Goal: Task Accomplishment & Management: Use online tool/utility

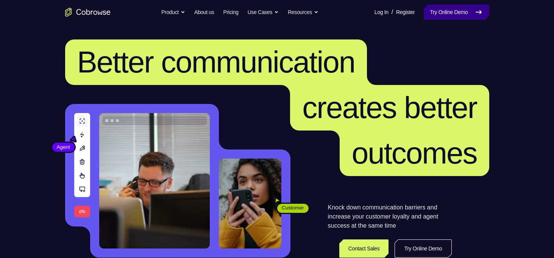
click at [452, 14] on link "Try Online Demo" at bounding box center [456, 12] width 65 height 15
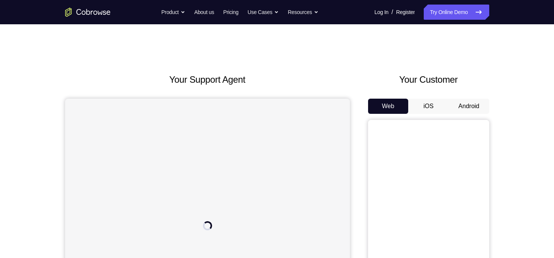
click at [466, 101] on button "Android" at bounding box center [469, 106] width 41 height 15
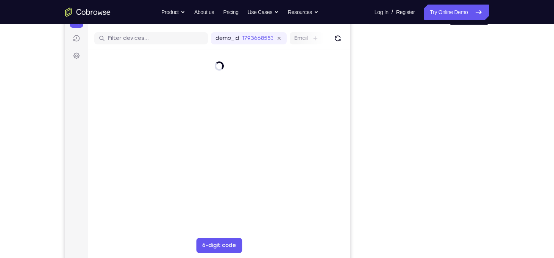
scroll to position [91, 0]
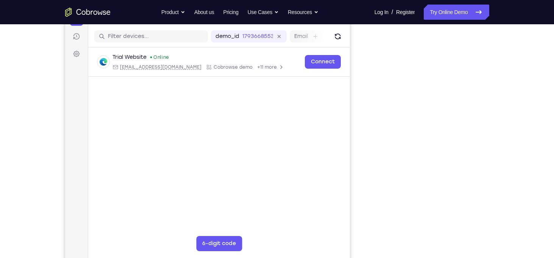
type input "3"
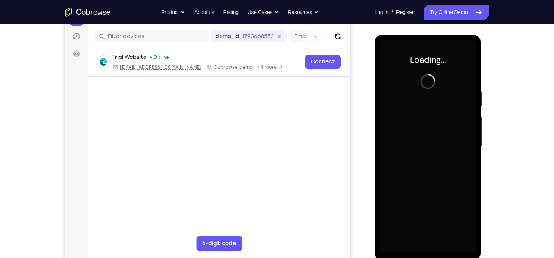
scroll to position [0, 0]
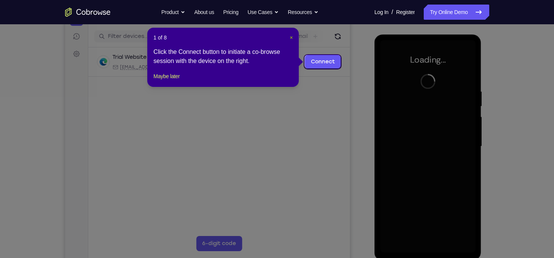
click at [291, 38] on span "×" at bounding box center [291, 37] width 3 height 6
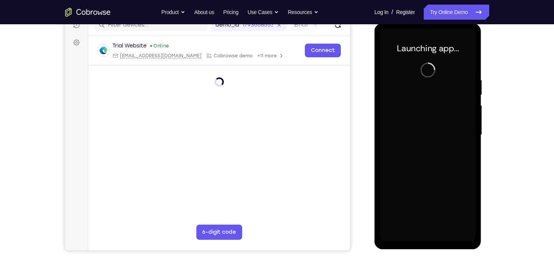
scroll to position [103, 0]
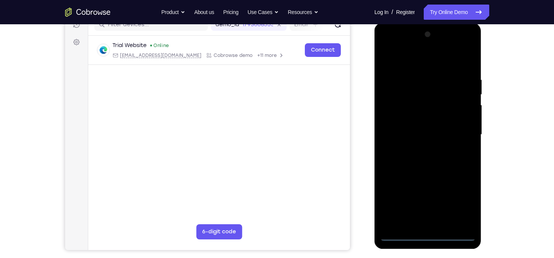
click at [431, 235] on div at bounding box center [427, 134] width 95 height 212
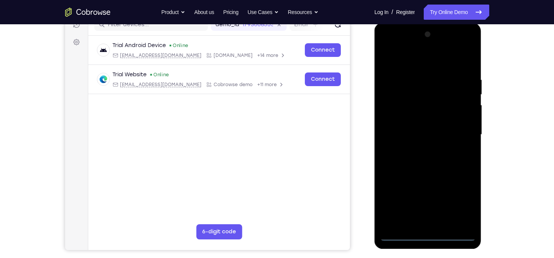
click at [460, 207] on div at bounding box center [427, 134] width 95 height 212
click at [388, 47] on div at bounding box center [427, 134] width 95 height 212
click at [461, 135] on div at bounding box center [427, 134] width 95 height 212
click at [420, 147] on div at bounding box center [427, 134] width 95 height 212
click at [419, 127] on div at bounding box center [427, 134] width 95 height 212
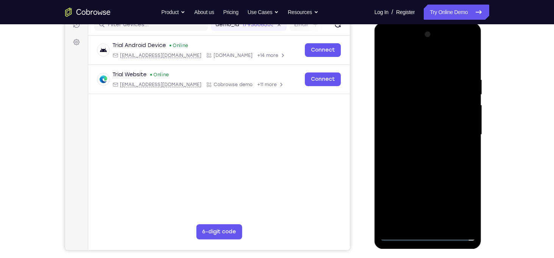
click at [400, 118] on div at bounding box center [427, 134] width 95 height 212
click at [439, 135] on div at bounding box center [427, 134] width 95 height 212
click at [428, 160] on div at bounding box center [427, 134] width 95 height 212
click at [428, 159] on div at bounding box center [427, 134] width 95 height 212
click at [469, 72] on div at bounding box center [427, 134] width 95 height 212
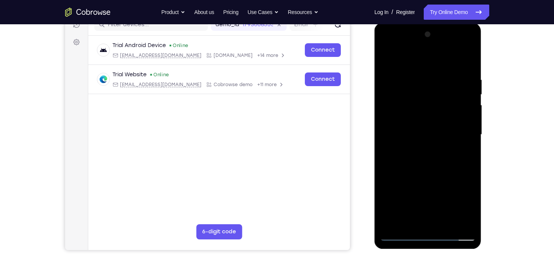
click at [422, 163] on div at bounding box center [427, 134] width 95 height 212
click at [426, 221] on div at bounding box center [427, 134] width 95 height 212
click at [411, 223] on div at bounding box center [427, 134] width 95 height 212
drag, startPoint x: 418, startPoint y: 59, endPoint x: 523, endPoint y: 29, distance: 109.9
click at [483, 29] on html "Online web based iOS Simulators and Android Emulators. Run iPhone, iPad, Mobile…" at bounding box center [429, 136] width 108 height 227
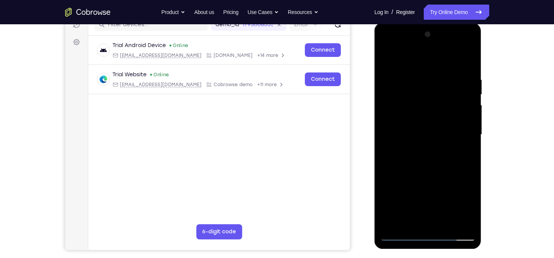
click at [400, 236] on div at bounding box center [427, 134] width 95 height 212
click at [457, 130] on div at bounding box center [427, 134] width 95 height 212
click at [469, 68] on div at bounding box center [427, 134] width 95 height 212
click at [471, 57] on div at bounding box center [427, 134] width 95 height 212
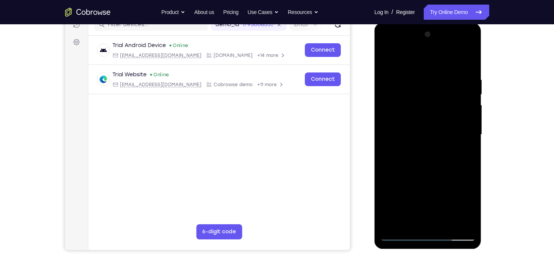
click at [436, 75] on div at bounding box center [427, 134] width 95 height 212
click at [446, 69] on div at bounding box center [427, 134] width 95 height 212
click at [461, 69] on div at bounding box center [427, 134] width 95 height 212
click at [393, 224] on div at bounding box center [427, 134] width 95 height 212
drag, startPoint x: 423, startPoint y: 184, endPoint x: 431, endPoint y: 133, distance: 51.4
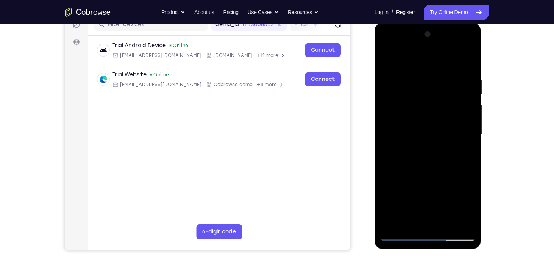
click at [431, 133] on div at bounding box center [427, 134] width 95 height 212
click at [470, 109] on div at bounding box center [427, 134] width 95 height 212
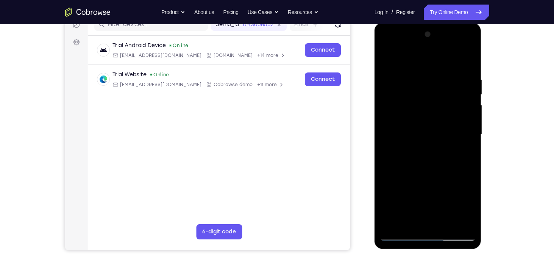
drag, startPoint x: 444, startPoint y: 196, endPoint x: 452, endPoint y: 110, distance: 85.7
click at [452, 110] on div at bounding box center [427, 134] width 95 height 212
drag, startPoint x: 450, startPoint y: 167, endPoint x: 459, endPoint y: 80, distance: 86.9
click at [459, 80] on div at bounding box center [427, 134] width 95 height 212
drag, startPoint x: 443, startPoint y: 172, endPoint x: 461, endPoint y: 74, distance: 100.4
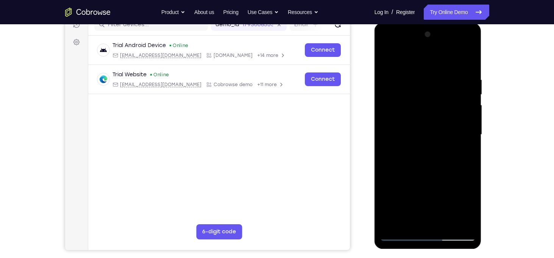
click at [461, 74] on div at bounding box center [427, 134] width 95 height 212
click at [444, 224] on div at bounding box center [427, 134] width 95 height 212
click at [427, 173] on div at bounding box center [427, 134] width 95 height 212
click at [420, 134] on div at bounding box center [427, 134] width 95 height 212
click at [402, 220] on div at bounding box center [427, 134] width 95 height 212
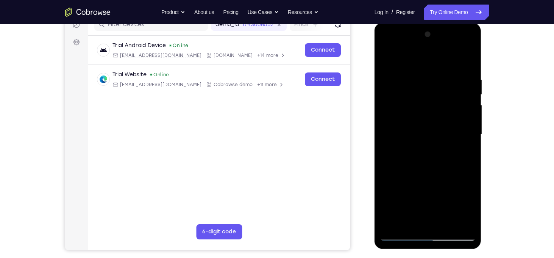
click at [414, 139] on div at bounding box center [427, 134] width 95 height 212
click at [427, 205] on div at bounding box center [427, 134] width 95 height 212
click at [416, 153] on div at bounding box center [427, 134] width 95 height 212
click at [413, 222] on div at bounding box center [427, 134] width 95 height 212
click at [464, 155] on div at bounding box center [427, 134] width 95 height 212
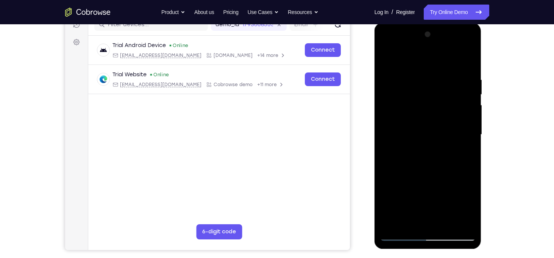
click at [386, 63] on div at bounding box center [427, 134] width 95 height 212
click at [418, 73] on div at bounding box center [427, 134] width 95 height 212
click at [457, 220] on div at bounding box center [427, 134] width 95 height 212
click at [399, 59] on div at bounding box center [427, 134] width 95 height 212
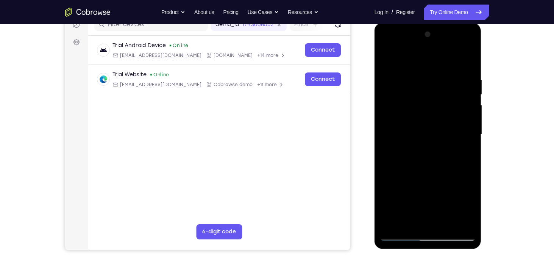
click at [432, 180] on div at bounding box center [427, 134] width 95 height 212
click at [473, 134] on div at bounding box center [427, 134] width 95 height 212
click at [471, 135] on div at bounding box center [427, 134] width 95 height 212
click at [387, 57] on div at bounding box center [427, 134] width 95 height 212
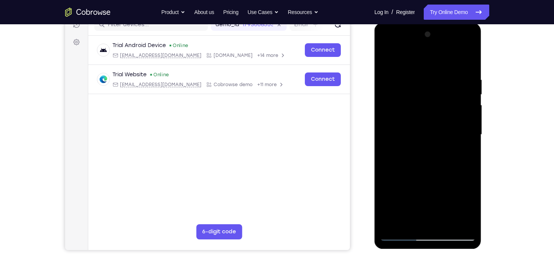
click at [400, 177] on div at bounding box center [427, 134] width 95 height 212
click at [390, 227] on div at bounding box center [427, 134] width 95 height 212
click at [449, 224] on div at bounding box center [427, 134] width 95 height 212
